Goal: Find specific page/section: Find specific page/section

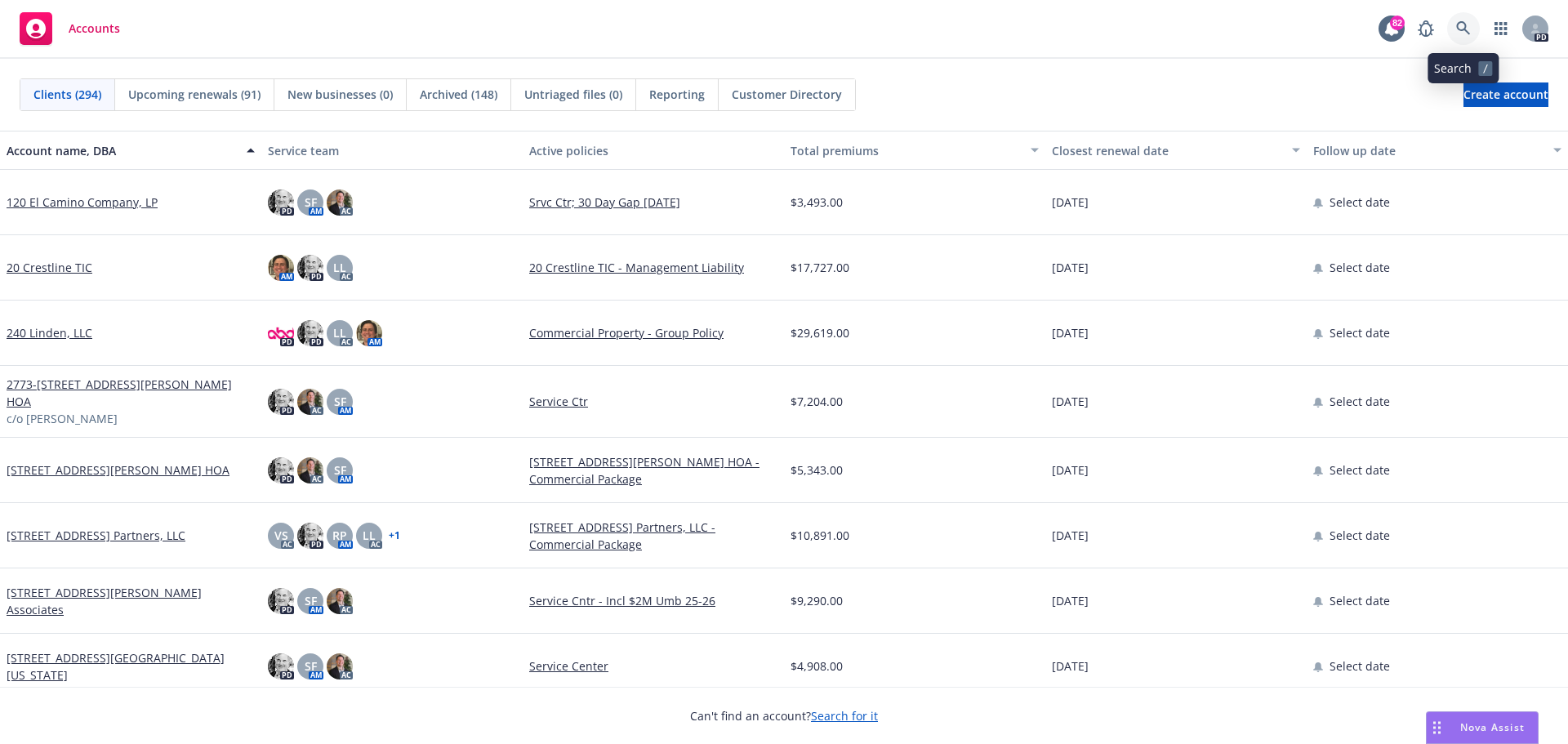
click at [1457, 25] on icon at bounding box center [1463, 27] width 14 height 14
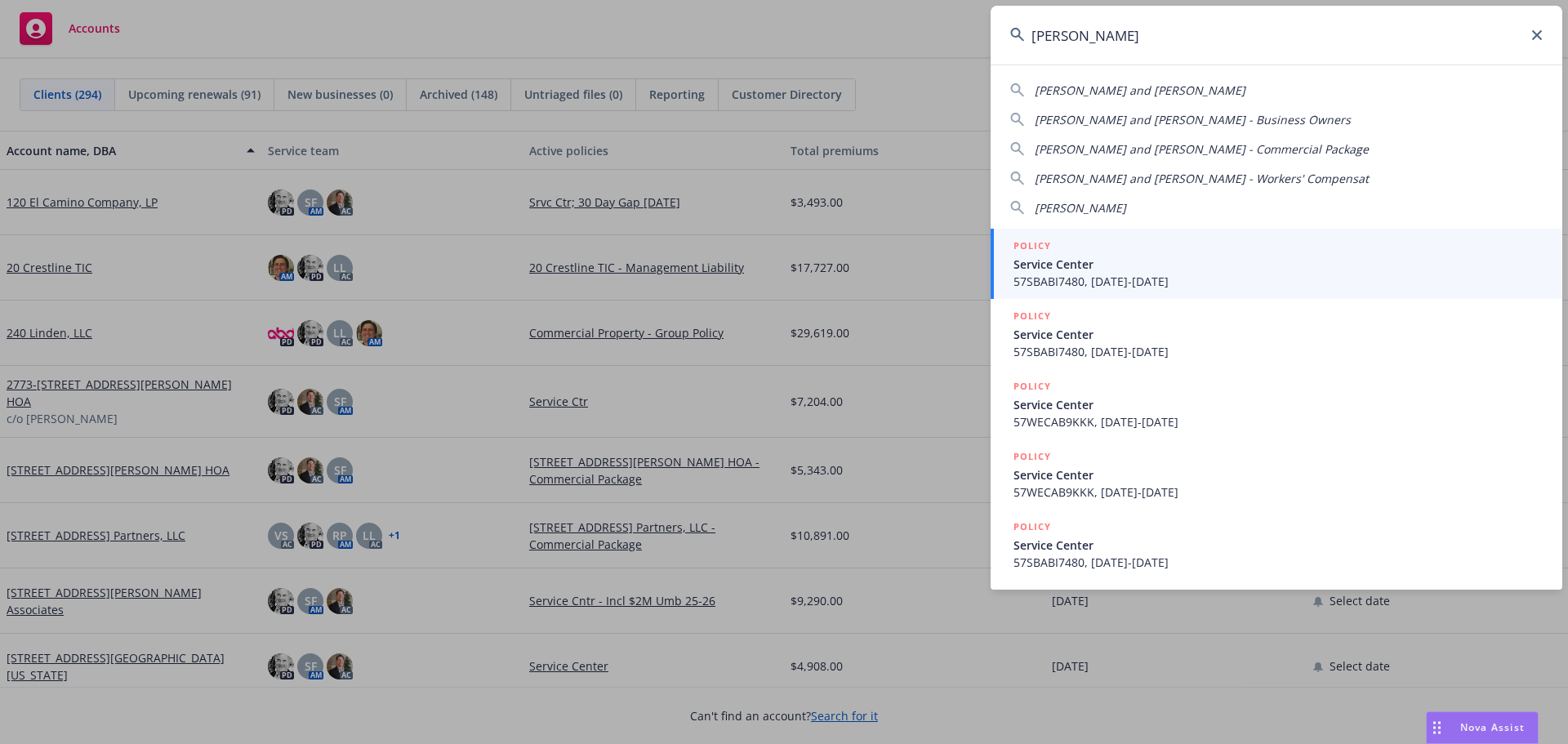
click at [1098, 89] on span "Ryan Kanazawa and Sener Akyol" at bounding box center [1140, 90] width 210 height 16
type input "Ryan Kanazawa and Sener Akyol"
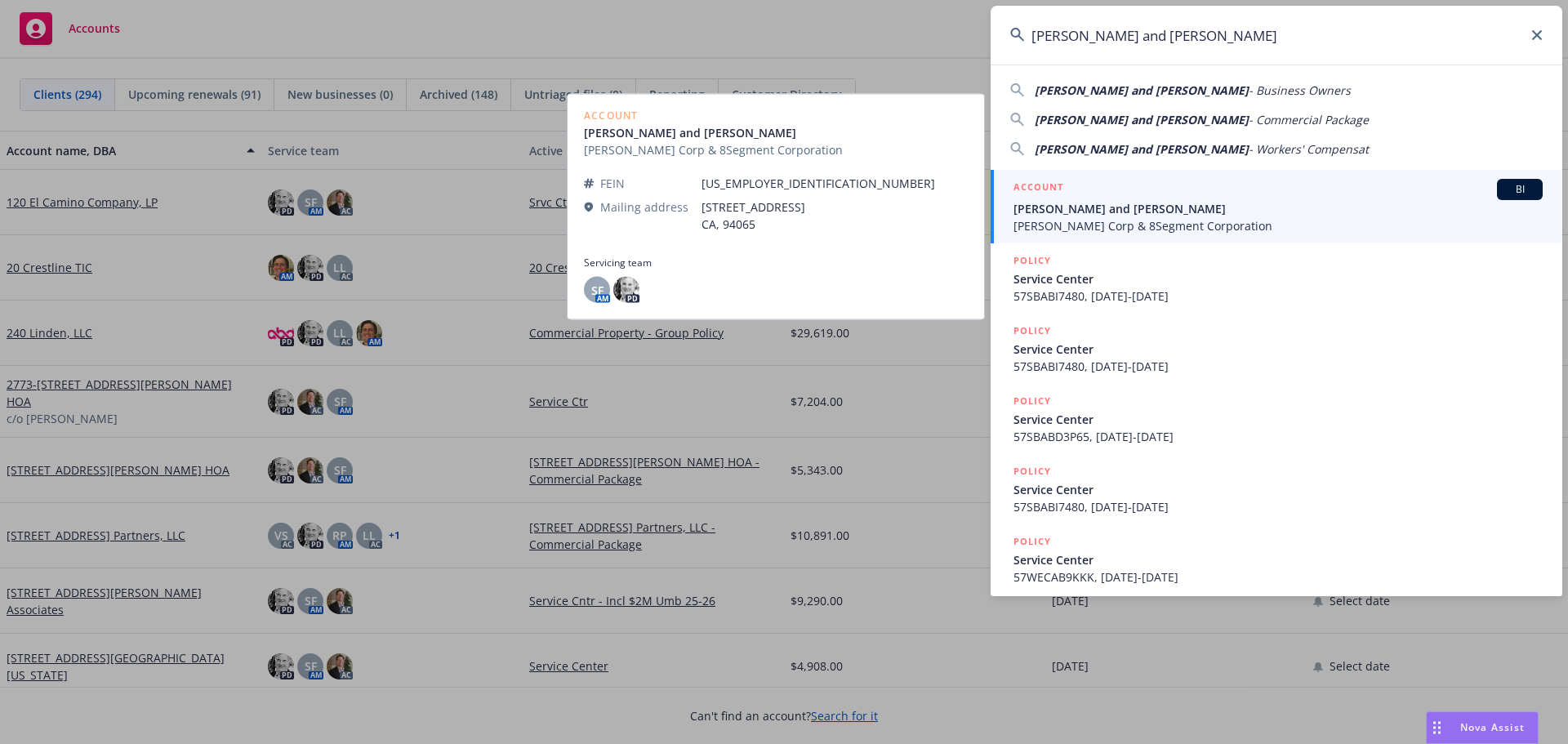
click at [1052, 210] on span "Ryan Kanazawa and Sener Akyol" at bounding box center [1278, 209] width 529 height 17
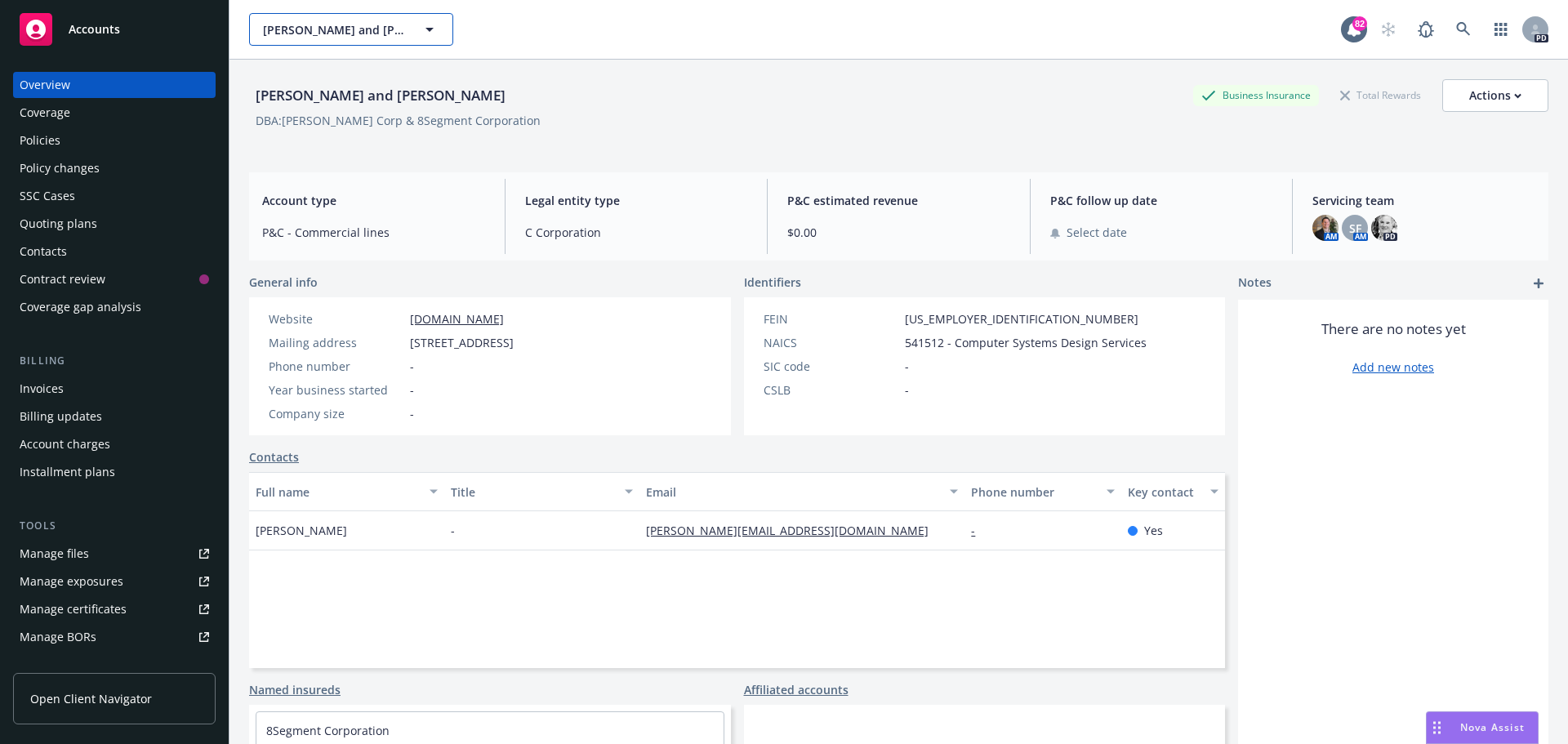
click at [429, 32] on icon "button" at bounding box center [429, 28] width 19 height 19
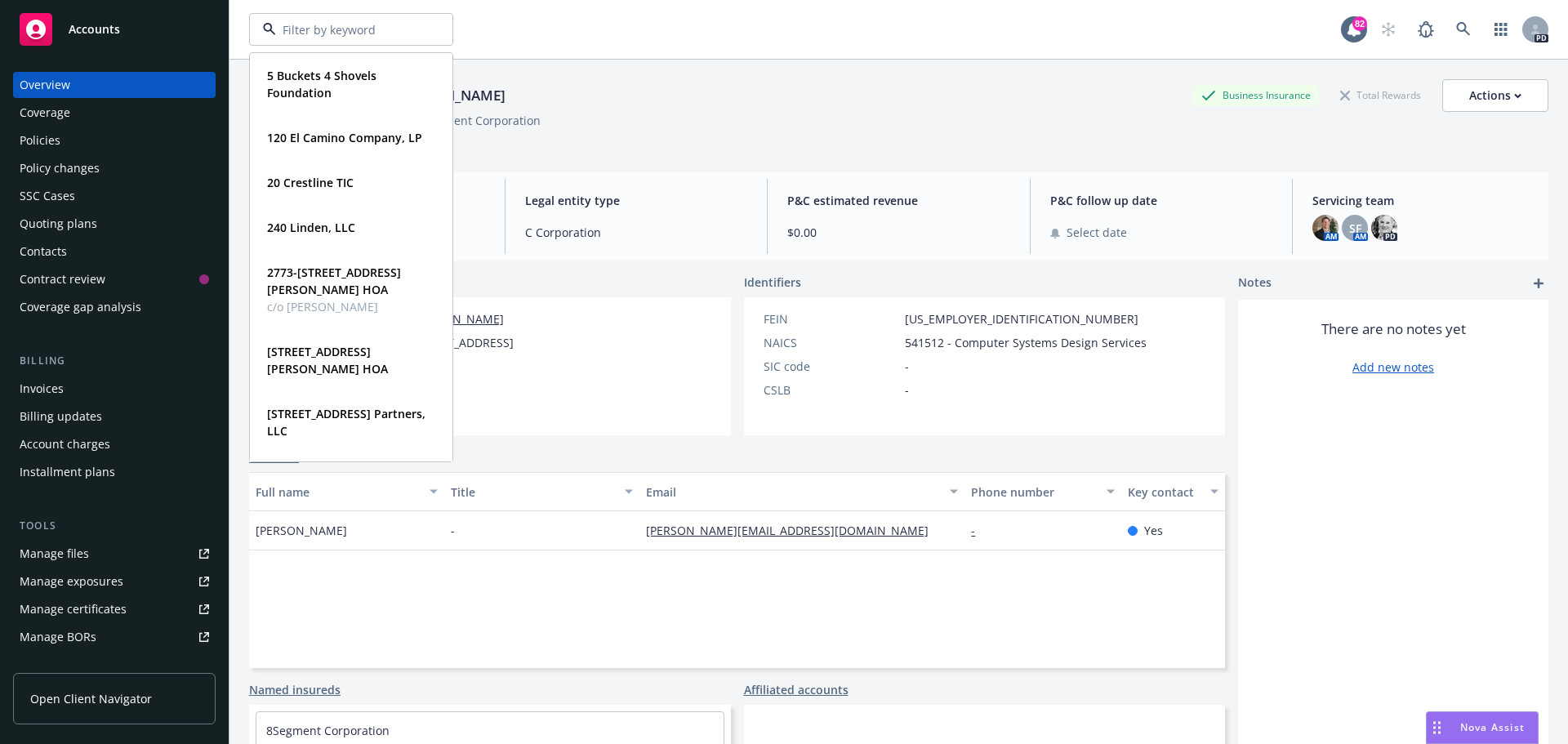
click at [503, 31] on div "5 Buckets 4 Shovels Foundation Type Commercial 120 El Camino Company, LP Type C…" at bounding box center [794, 29] width 1091 height 33
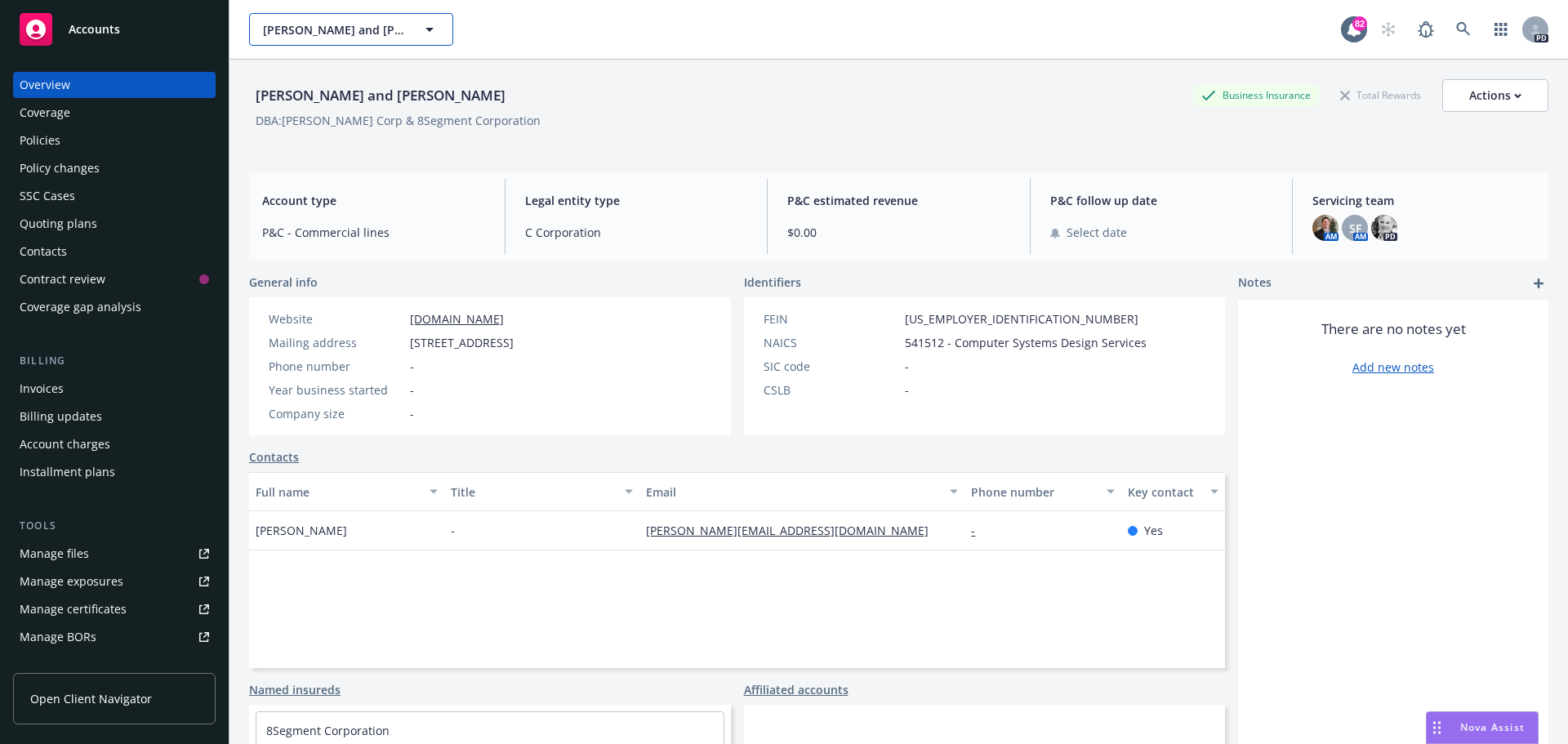
click at [374, 29] on span "Ryan Kanazawa and Sener Akyol" at bounding box center [333, 29] width 141 height 17
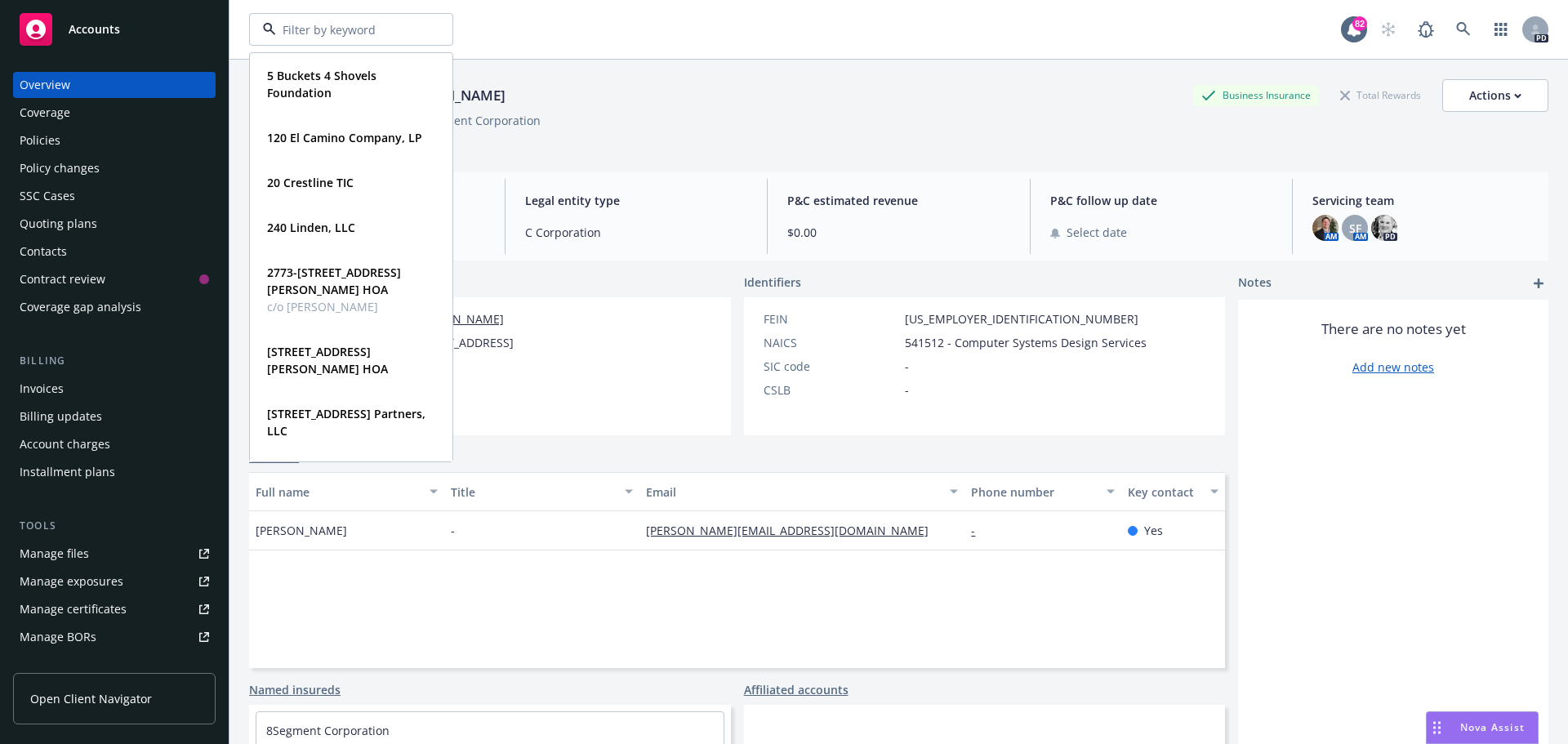
click at [548, 35] on div "5 Buckets 4 Shovels Foundation Type Commercial 120 El Camino Company, LP Type C…" at bounding box center [794, 29] width 1091 height 33
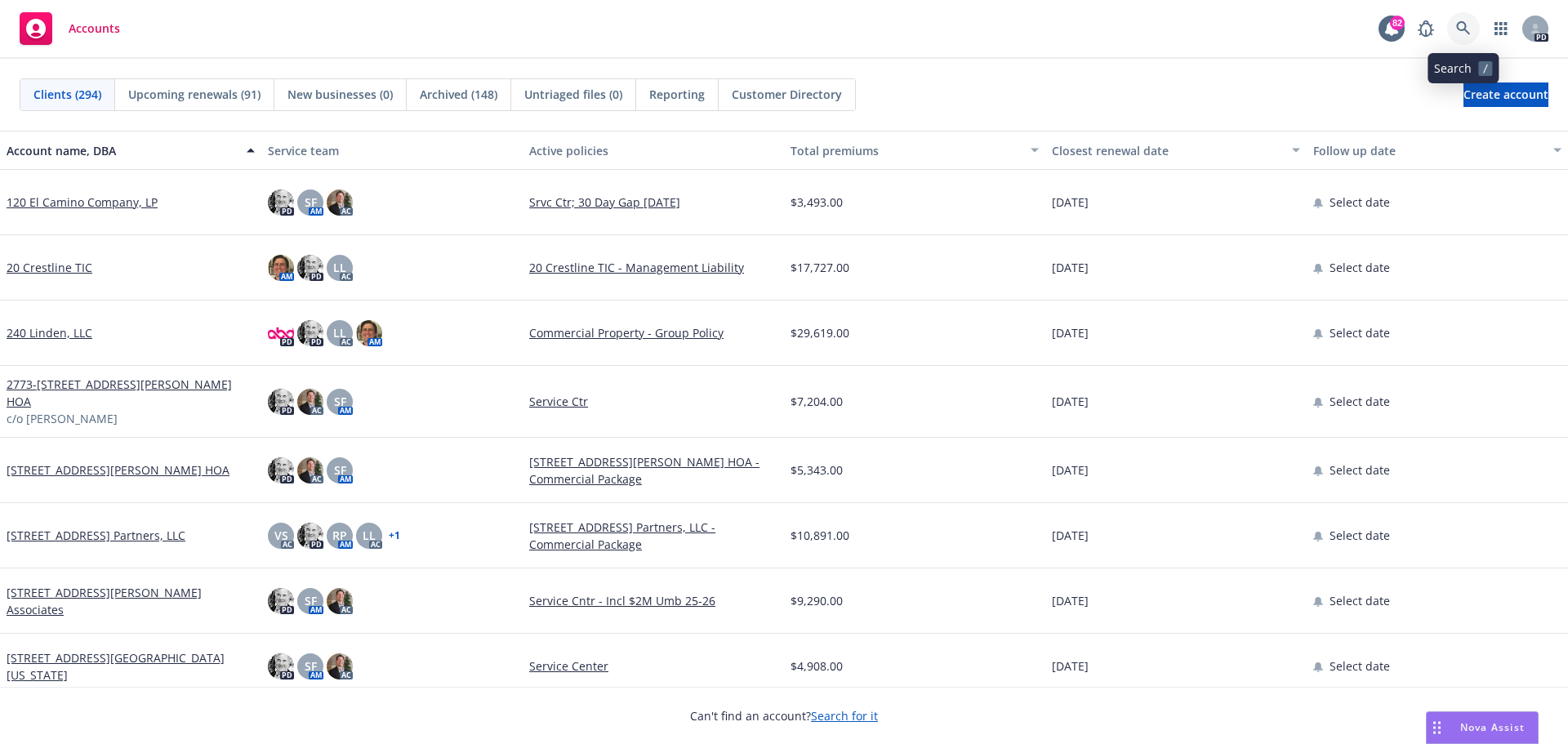
click at [1463, 23] on icon at bounding box center [1463, 27] width 14 height 14
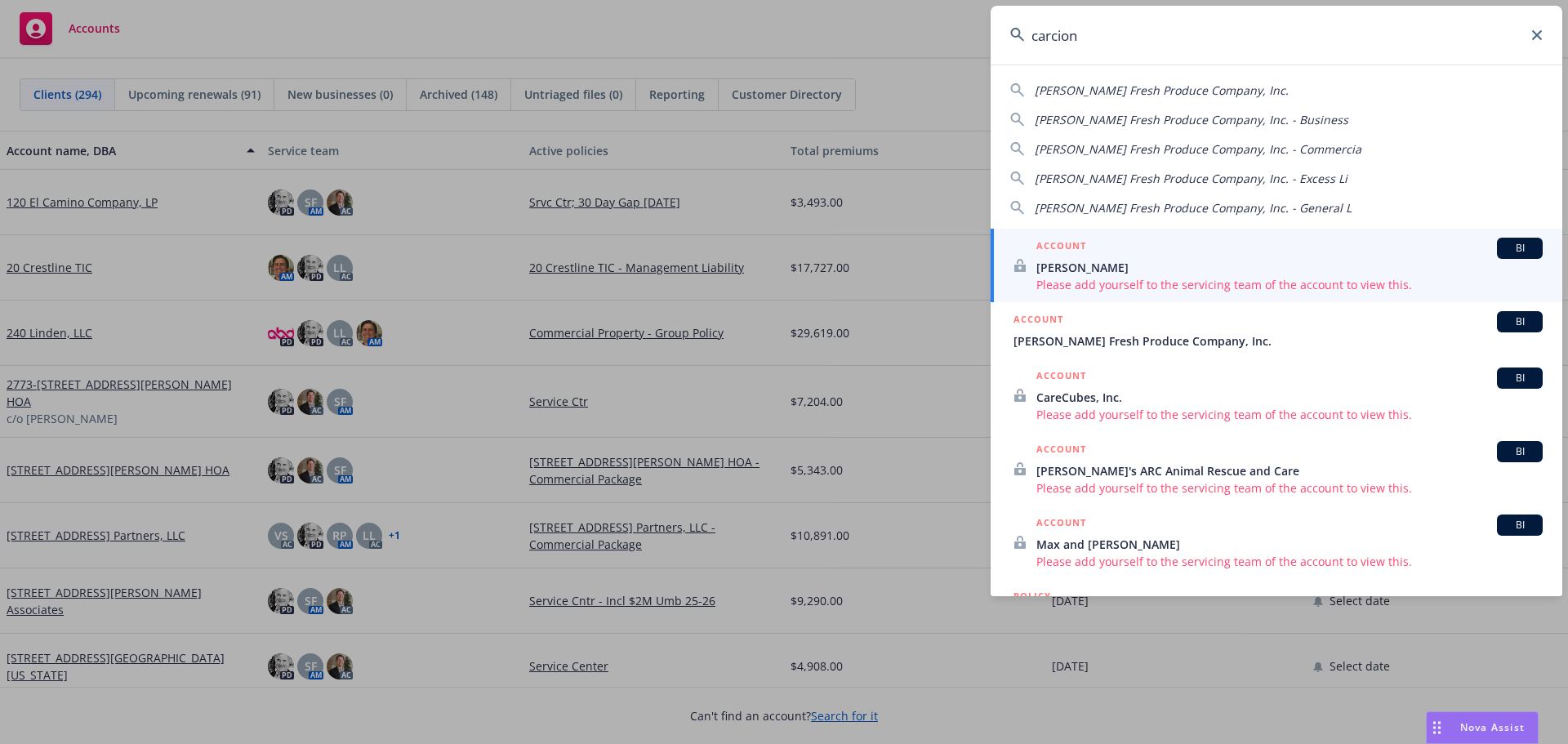
type input "carcion"
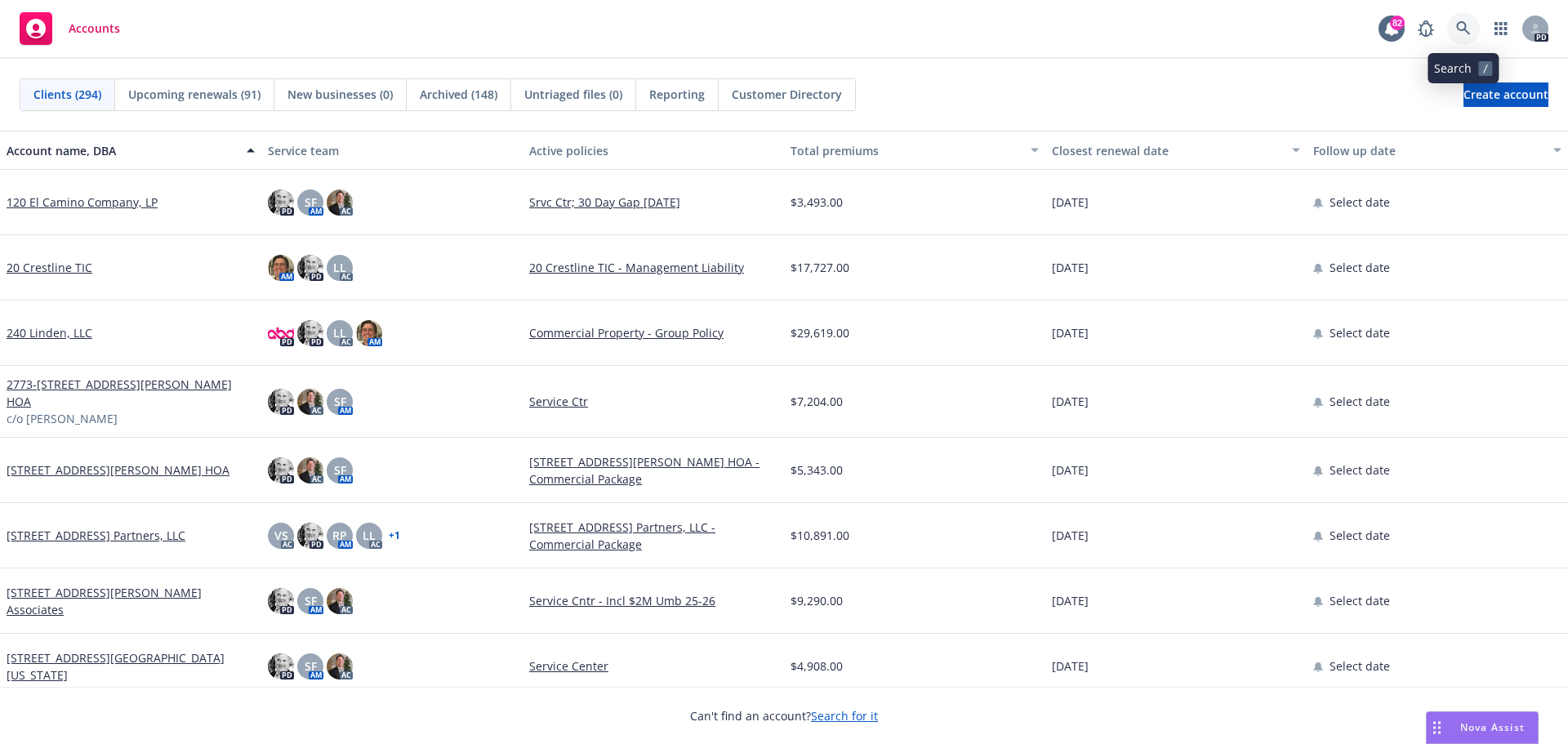
click at [1469, 27] on icon at bounding box center [1464, 28] width 15 height 15
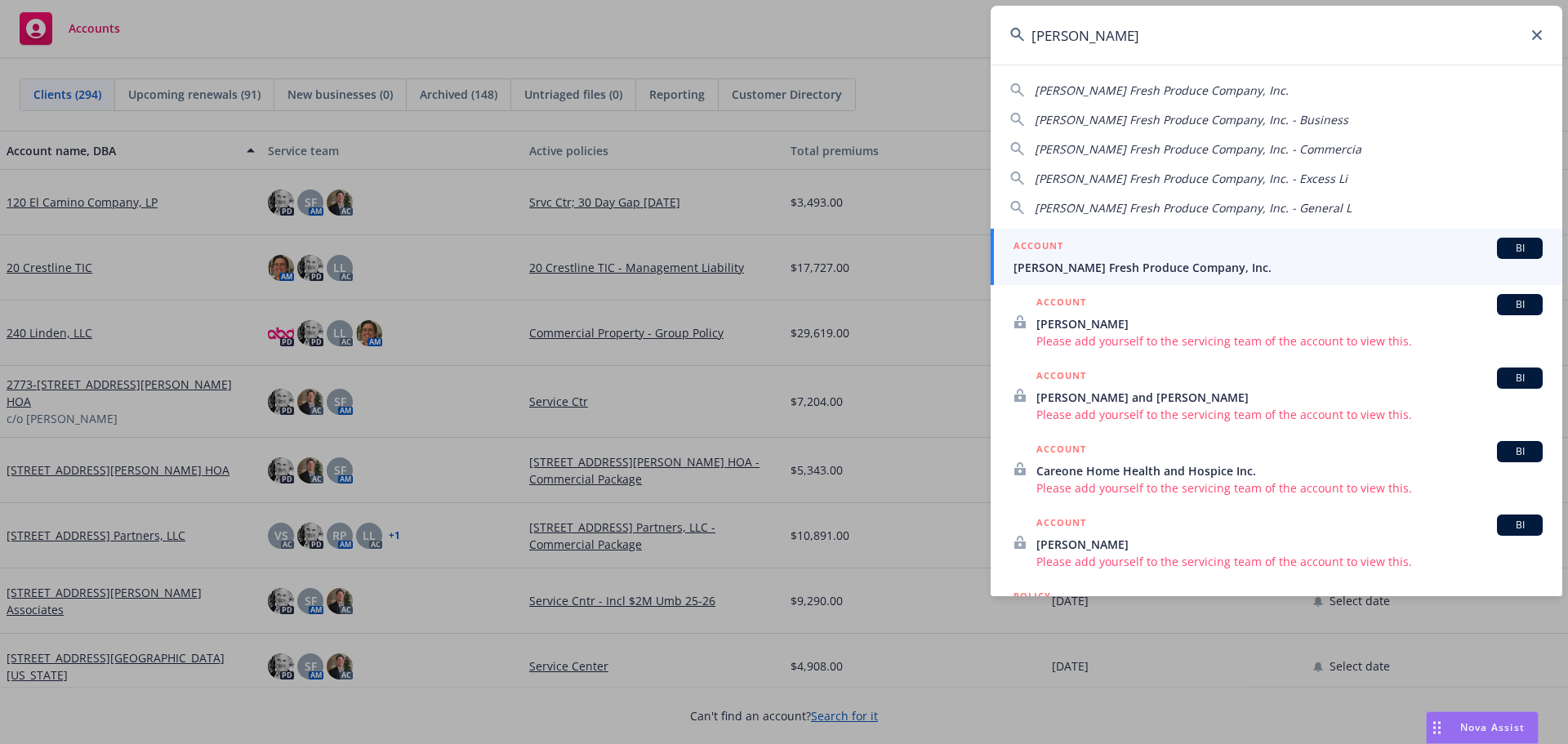
click at [1077, 90] on span "[PERSON_NAME] Fresh Produce Company, Inc." at bounding box center [1162, 90] width 254 height 16
type input "[PERSON_NAME] Fresh Produce Company, Inc."
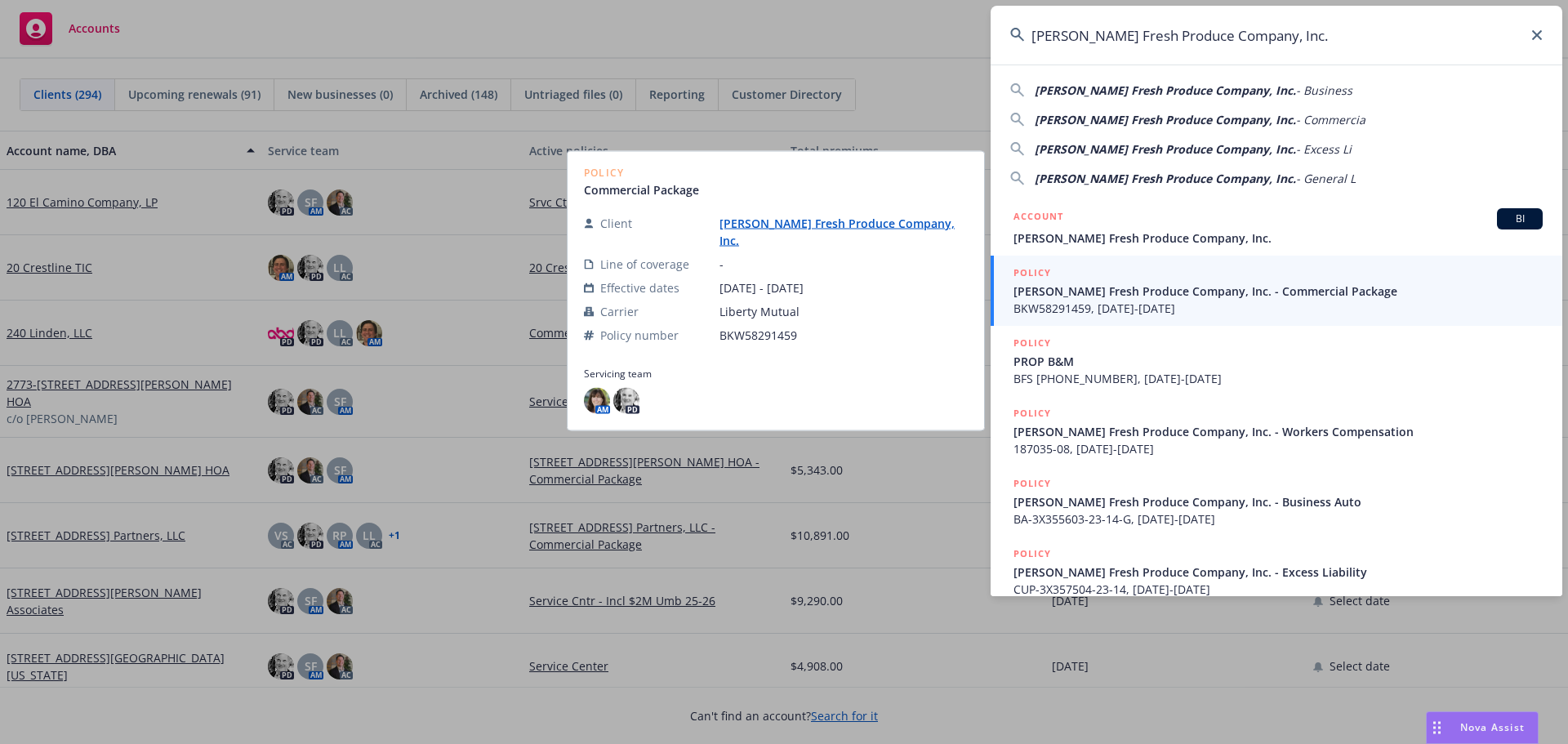
click at [793, 232] on link "[PERSON_NAME] Fresh Produce Company, Inc." at bounding box center [836, 232] width 235 height 33
